Goal: Information Seeking & Learning: Learn about a topic

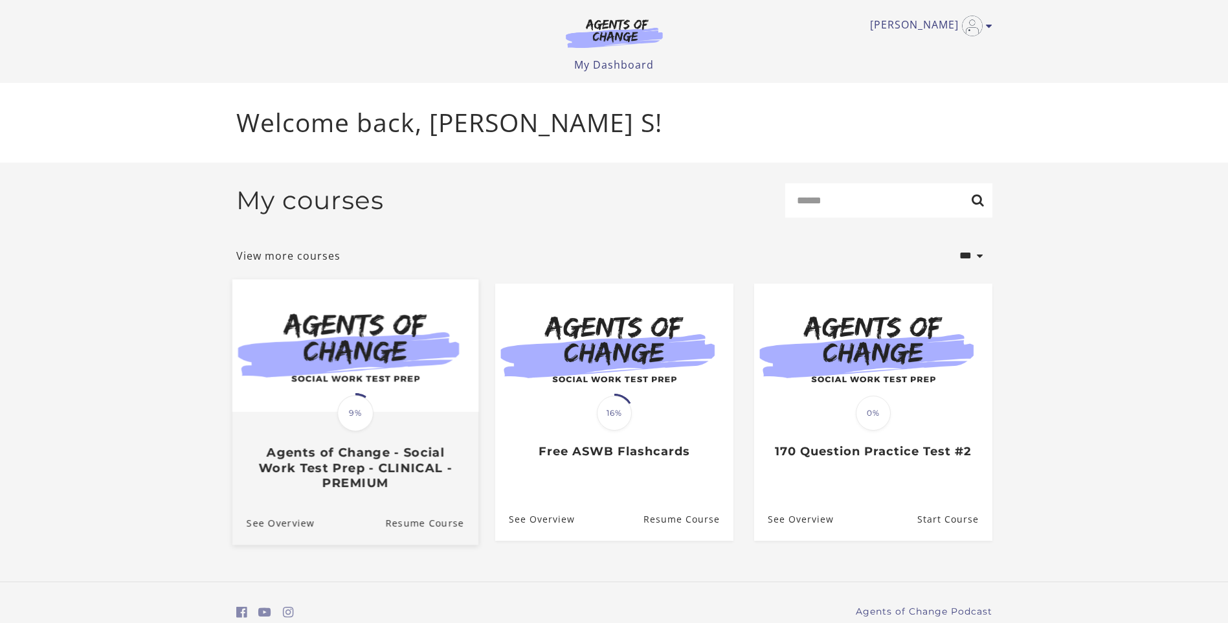
click at [351, 403] on span "9%" at bounding box center [355, 413] width 36 height 36
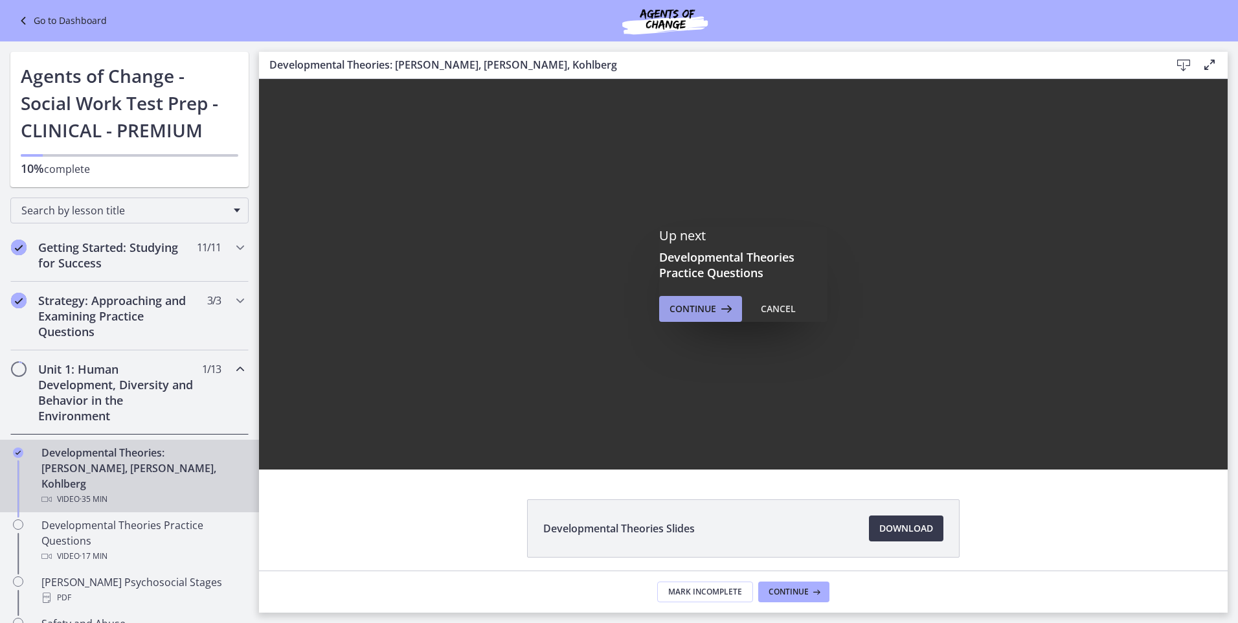
click at [709, 311] on span "Continue" at bounding box center [692, 309] width 47 height 16
